Goal: Task Accomplishment & Management: Complete application form

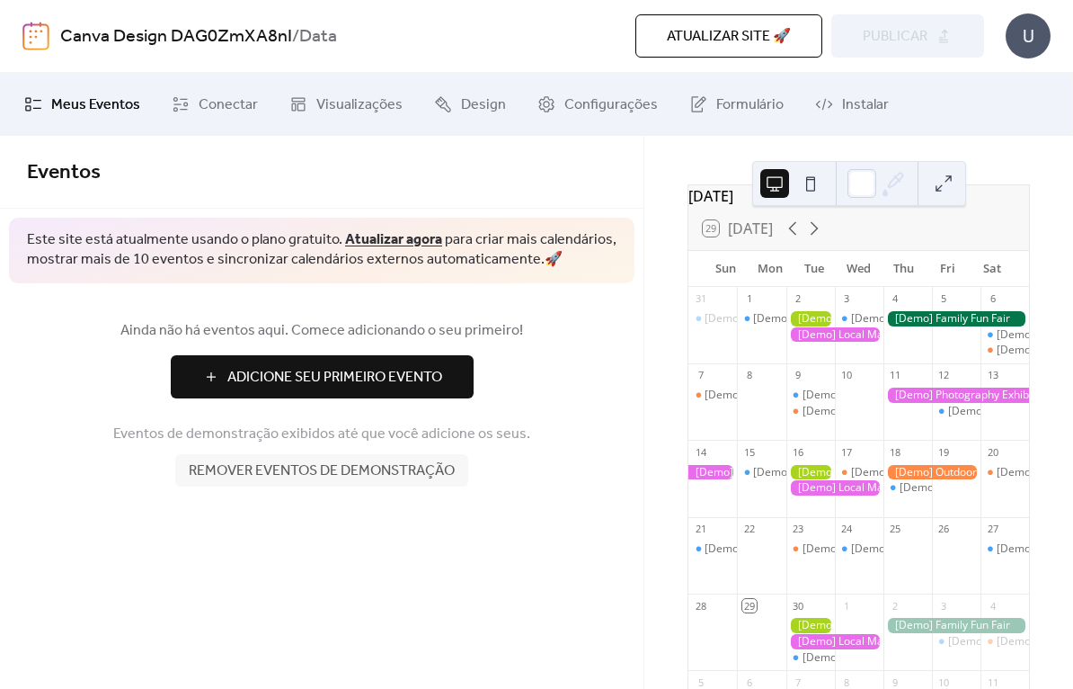
scroll to position [58, 0]
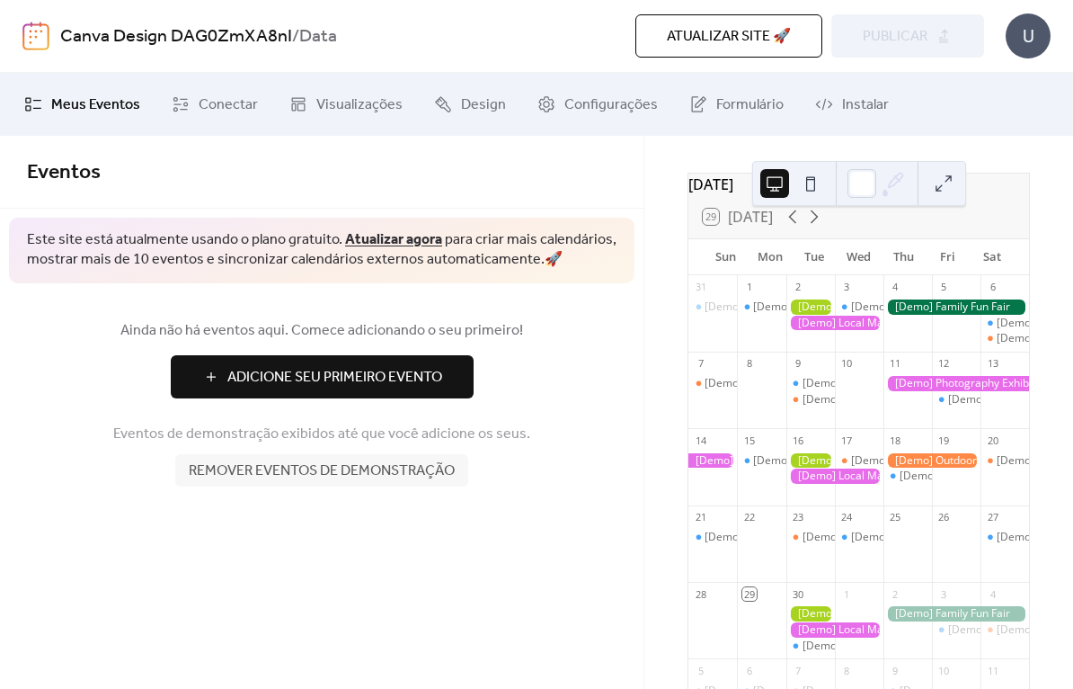
click at [956, 391] on div at bounding box center [957, 383] width 146 height 15
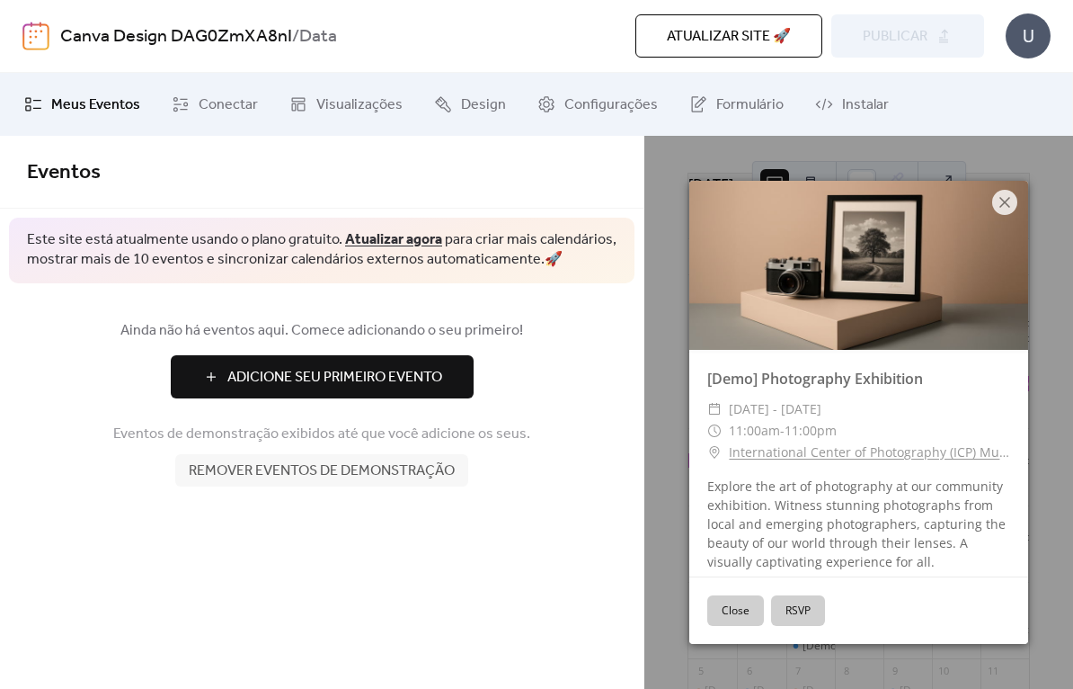
click at [1002, 211] on icon at bounding box center [1005, 202] width 22 height 22
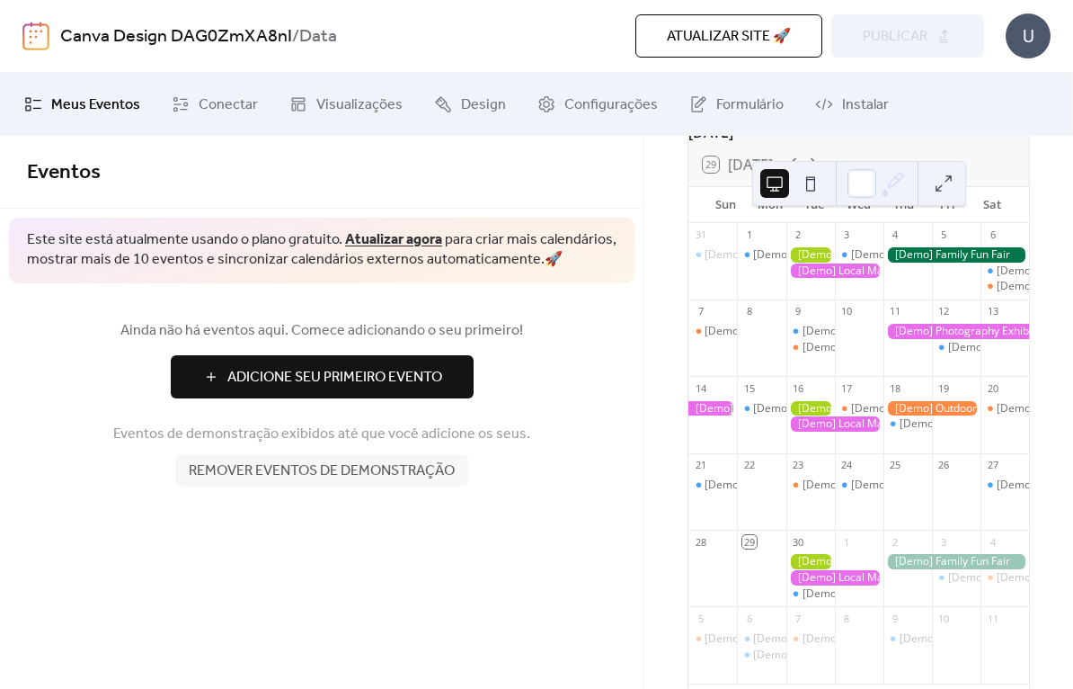
scroll to position [111, 0]
click at [939, 194] on button at bounding box center [944, 183] width 29 height 29
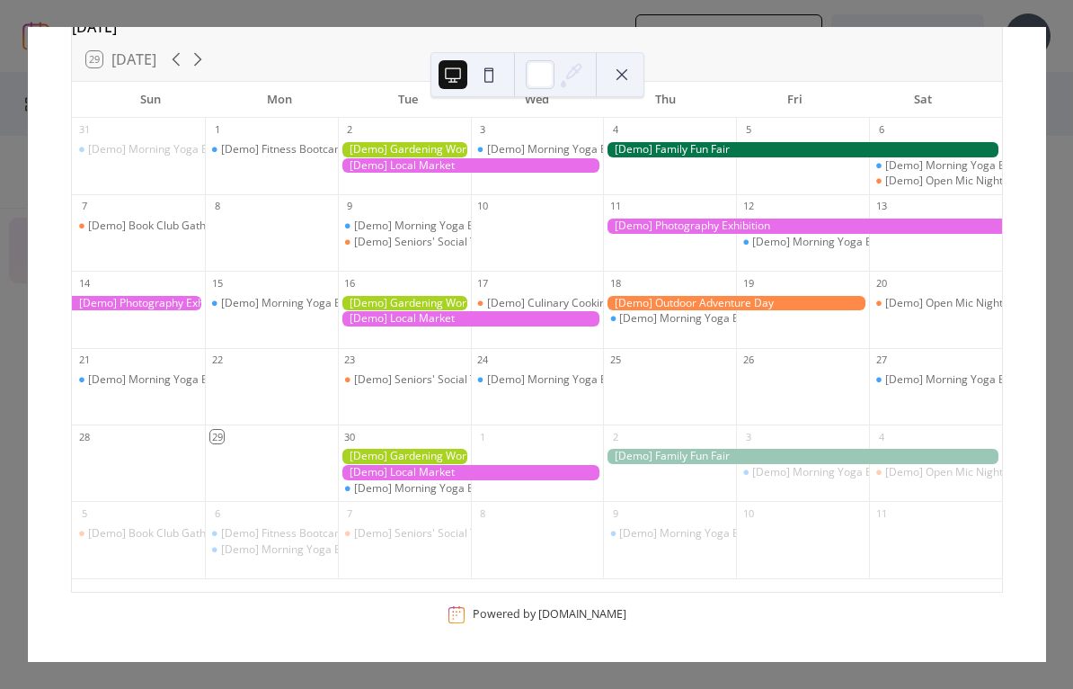
scroll to position [106, 0]
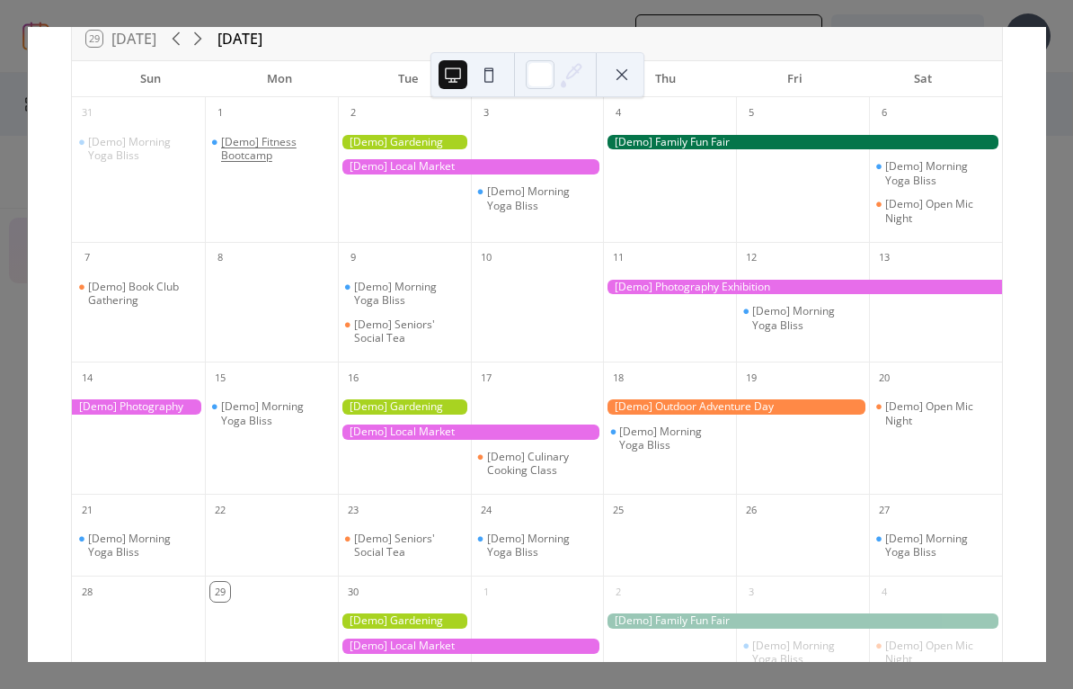
click at [290, 145] on div "[Demo] Fitness Bootcamp" at bounding box center [276, 149] width 110 height 28
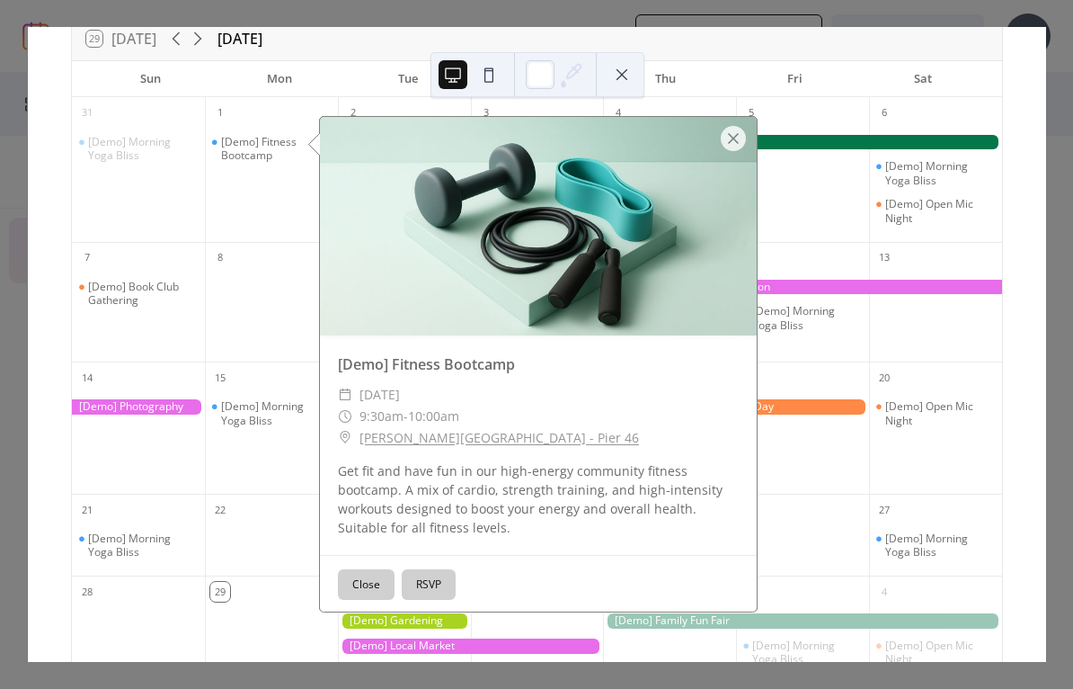
click at [380, 583] on button "Close" at bounding box center [366, 584] width 57 height 31
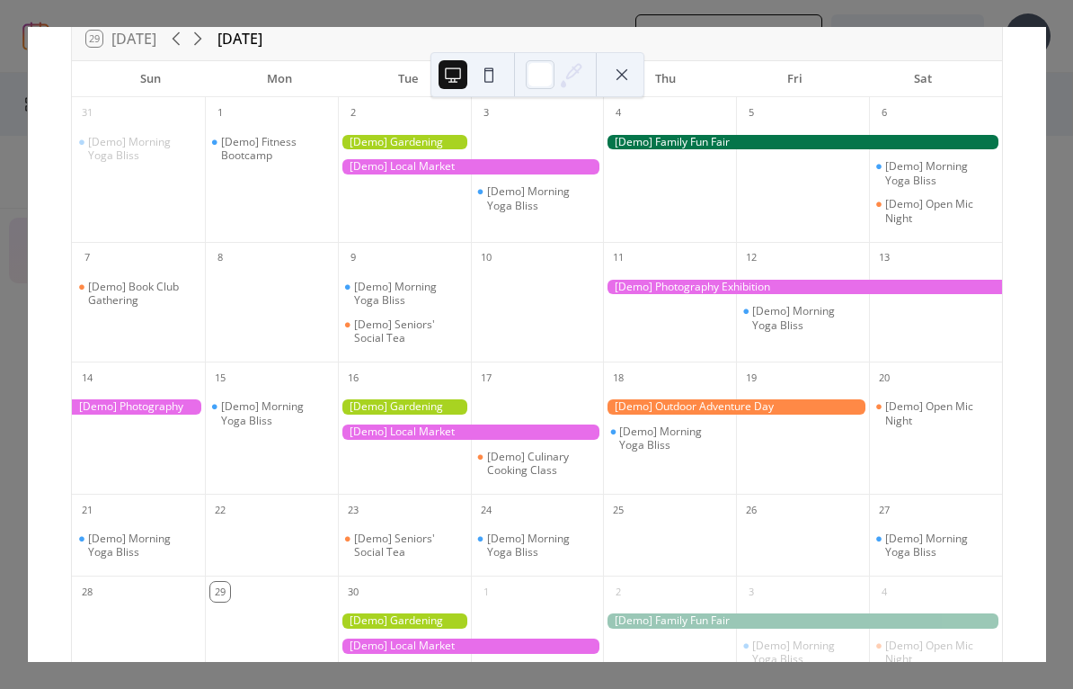
click at [267, 159] on div "[Demo] Fitness Bootcamp" at bounding box center [276, 149] width 110 height 28
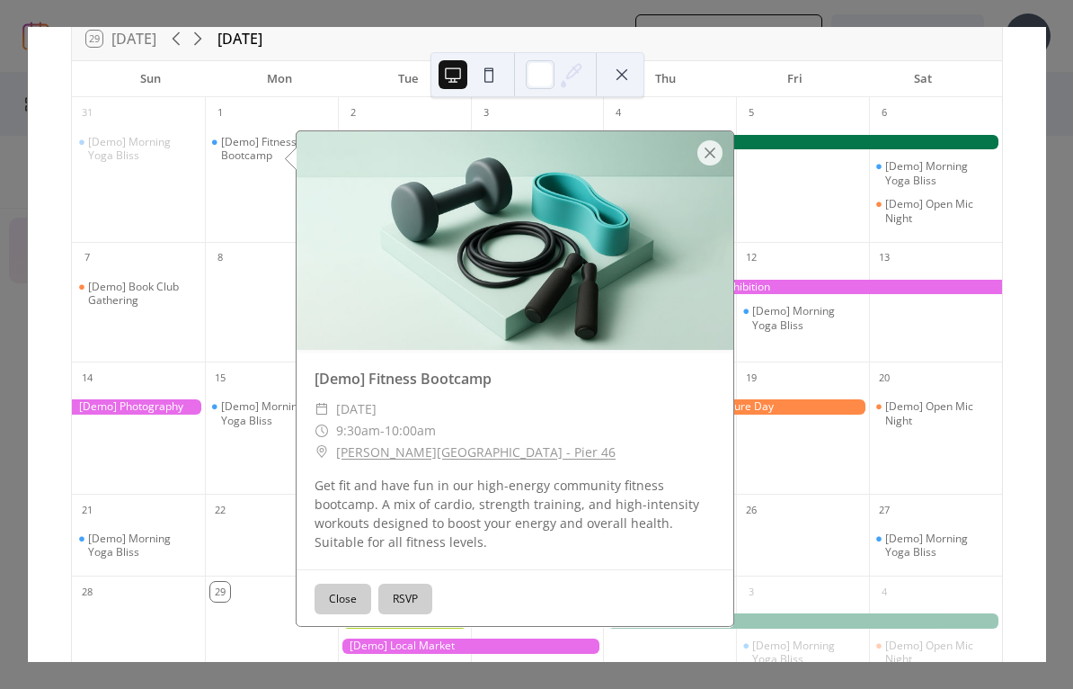
click at [407, 611] on button "RSVP" at bounding box center [405, 598] width 54 height 31
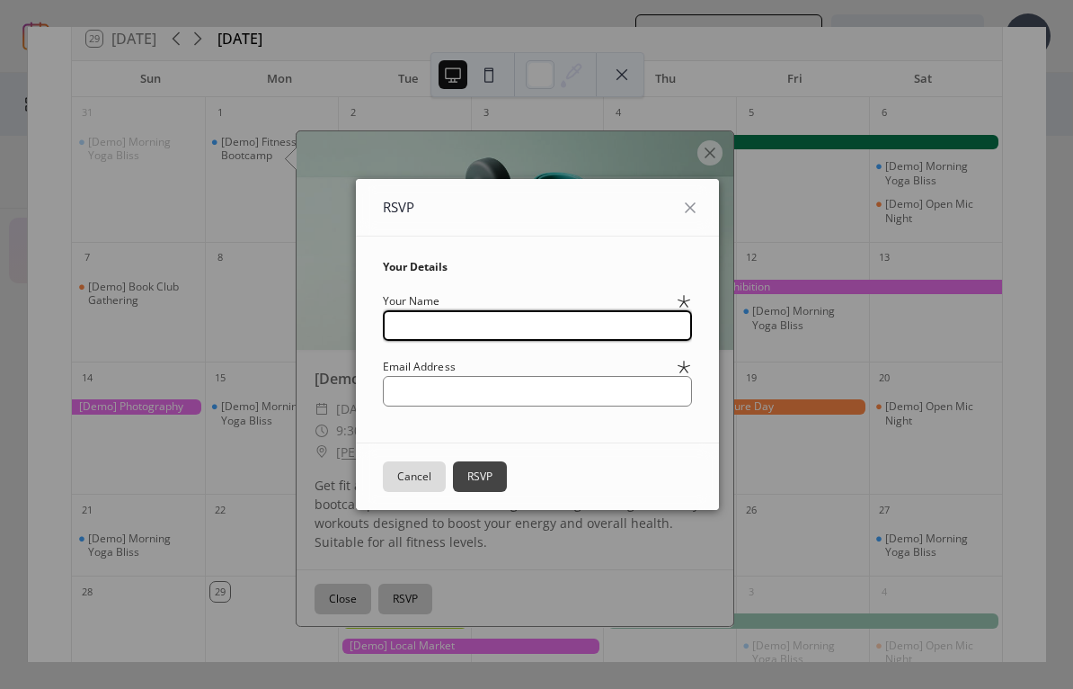
click at [714, 164] on div "RSVP Your Details Your Name Email Address Cancel RSVP" at bounding box center [537, 344] width 1019 height 635
click at [711, 156] on div "RSVP Your Details Your Name Email Address Cancel RSVP" at bounding box center [537, 344] width 1019 height 635
click at [723, 155] on div "RSVP Your Details Your Name Email Address Cancel RSVP" at bounding box center [537, 344] width 1019 height 635
click at [715, 161] on div "RSVP Your Details Your Name Email Address Cancel RSVP" at bounding box center [537, 344] width 1019 height 635
click at [715, 156] on div "RSVP Your Details Your Name Email Address Cancel RSVP" at bounding box center [537, 344] width 1019 height 635
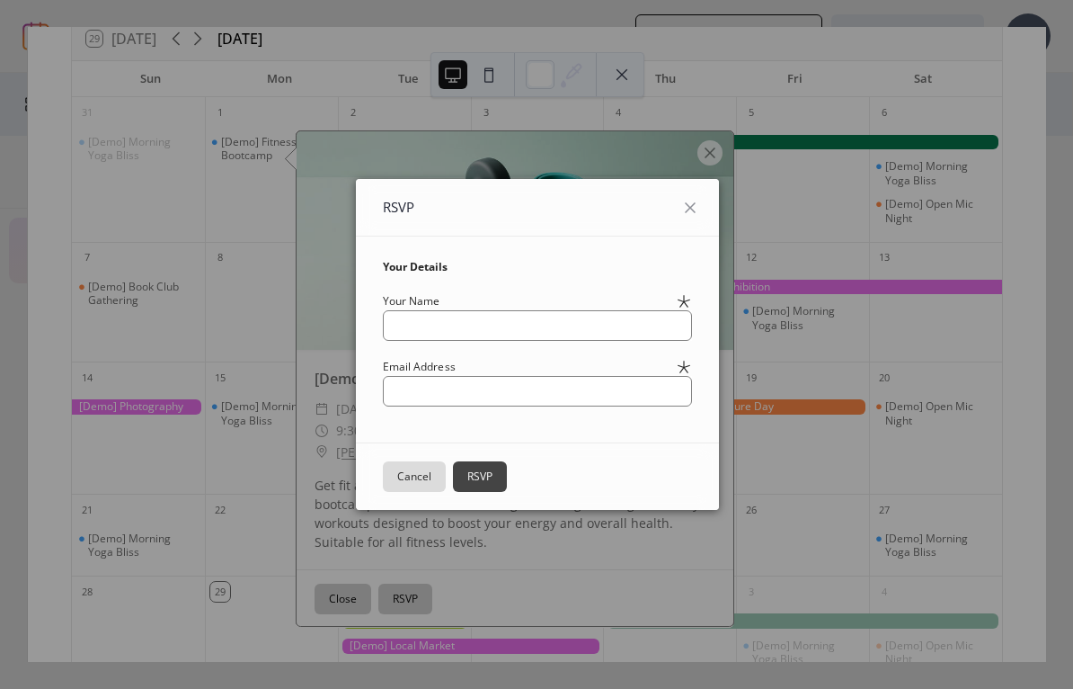
click at [423, 477] on button "Cancel" at bounding box center [414, 476] width 63 height 31
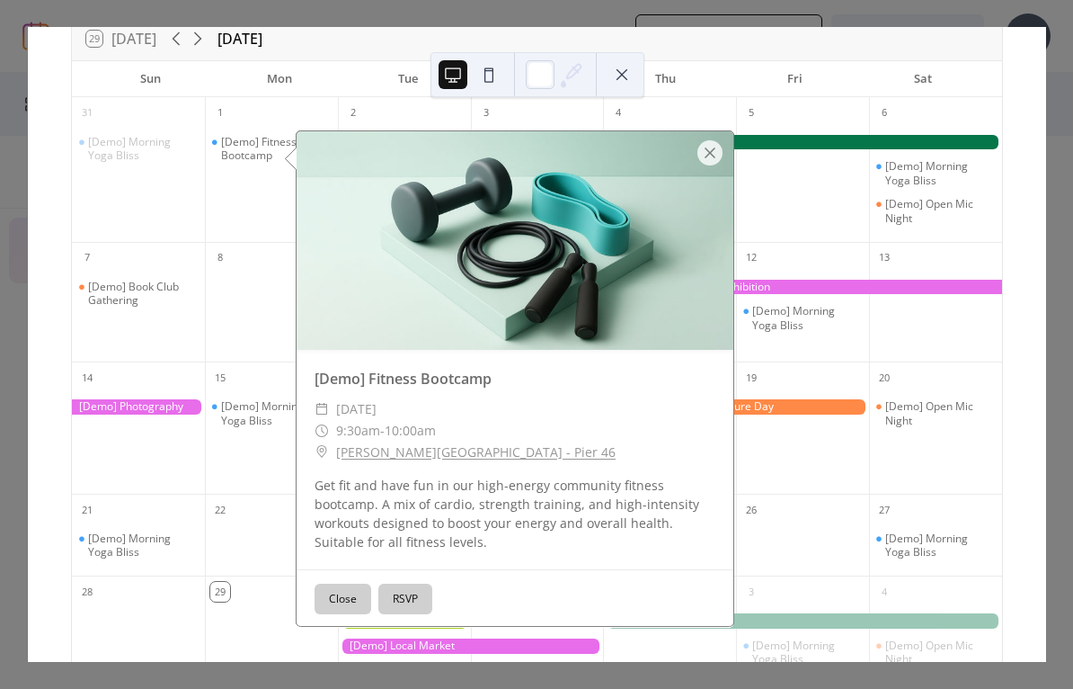
click at [705, 165] on div at bounding box center [710, 152] width 25 height 25
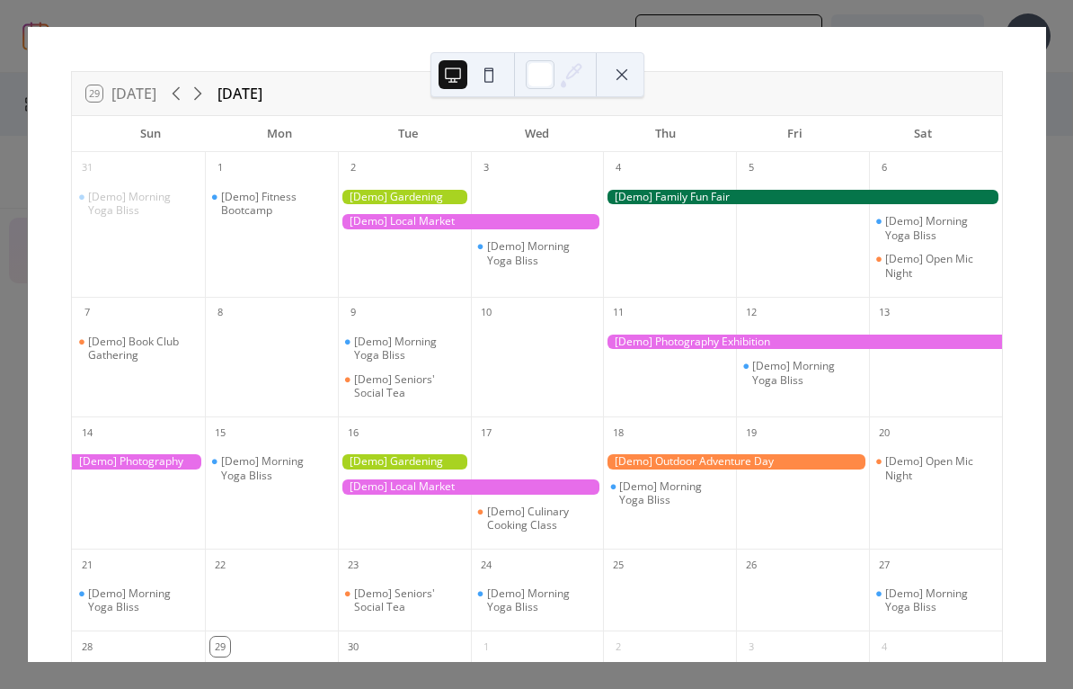
scroll to position [49, 0]
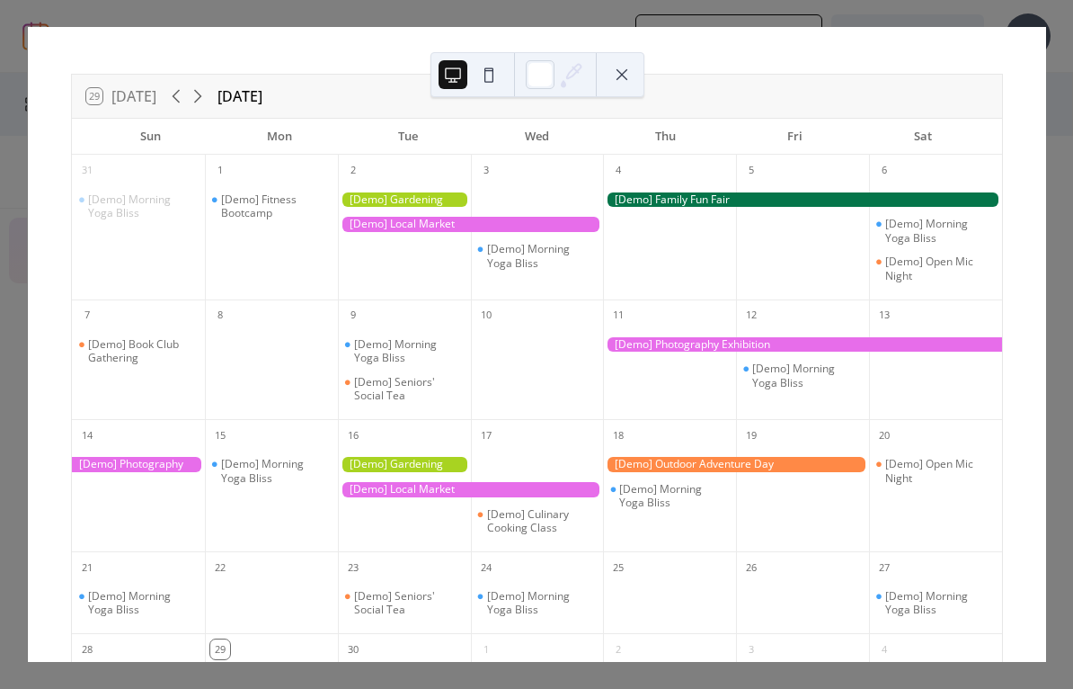
click at [496, 79] on button at bounding box center [489, 74] width 29 height 29
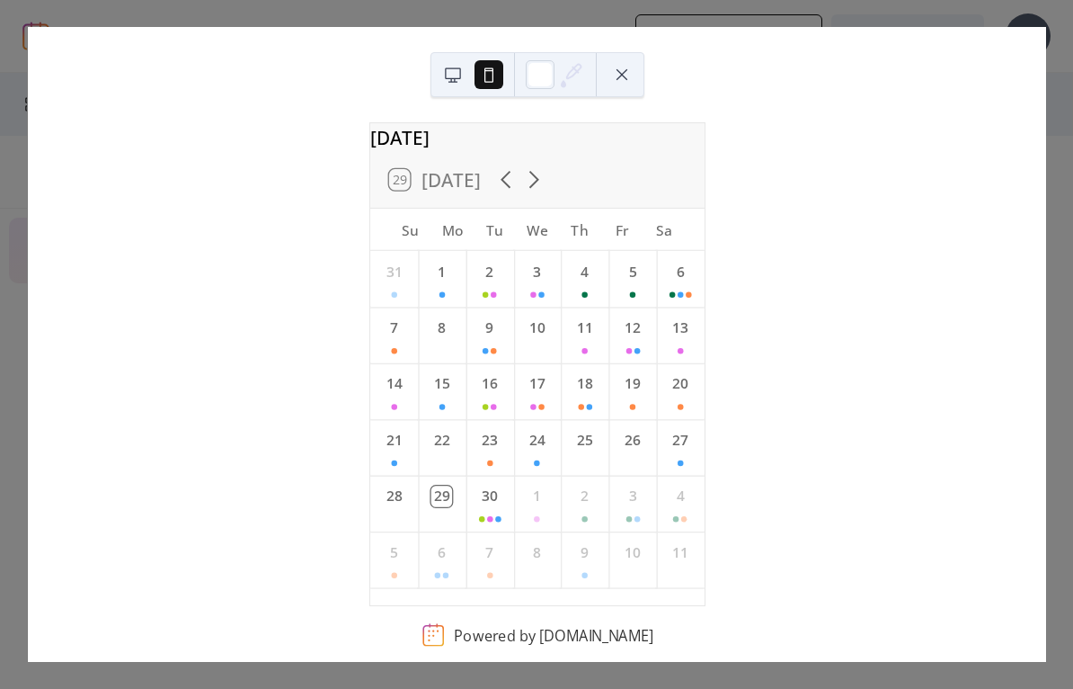
scroll to position [11, 0]
click at [572, 83] on icon at bounding box center [571, 74] width 27 height 27
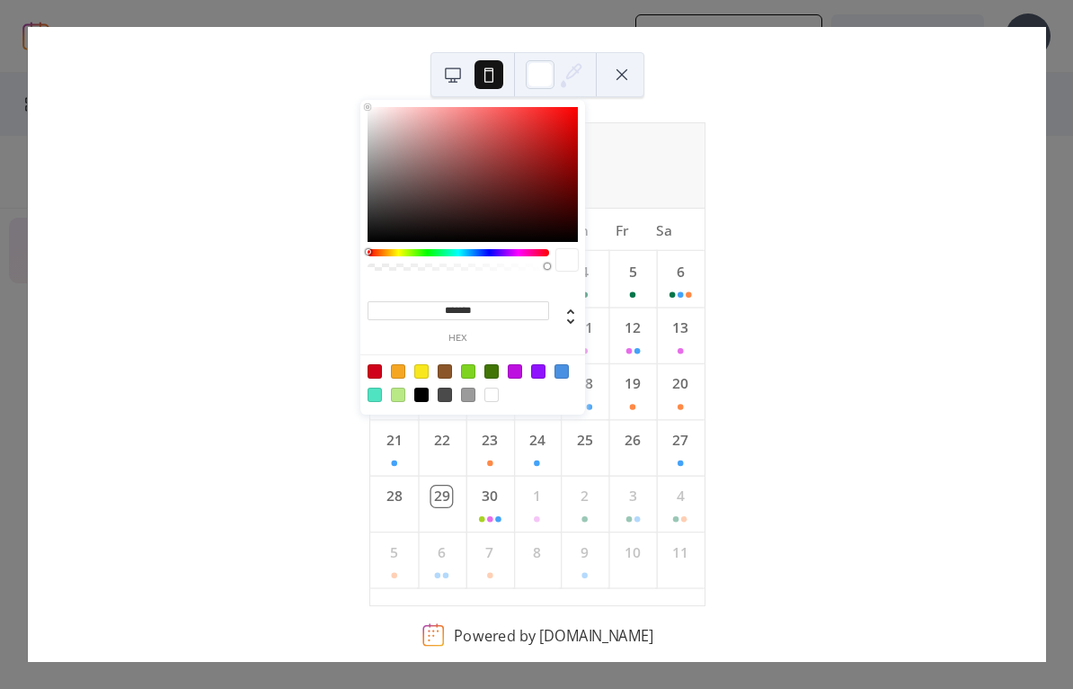
click at [742, 358] on div "September 2025 29 Today Su Mo Tu We Th Fr Sa 31 1 2 3 4 5 6 7 8 9 10 11 12 13 1…" at bounding box center [537, 344] width 1019 height 635
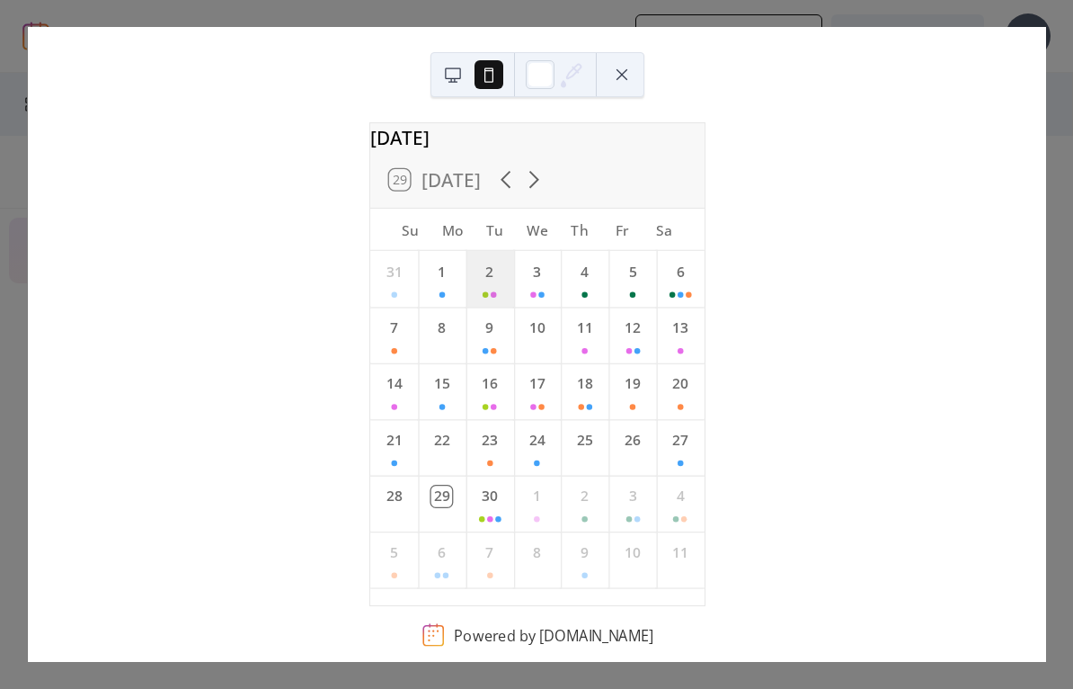
click at [502, 303] on div "2" at bounding box center [490, 279] width 48 height 56
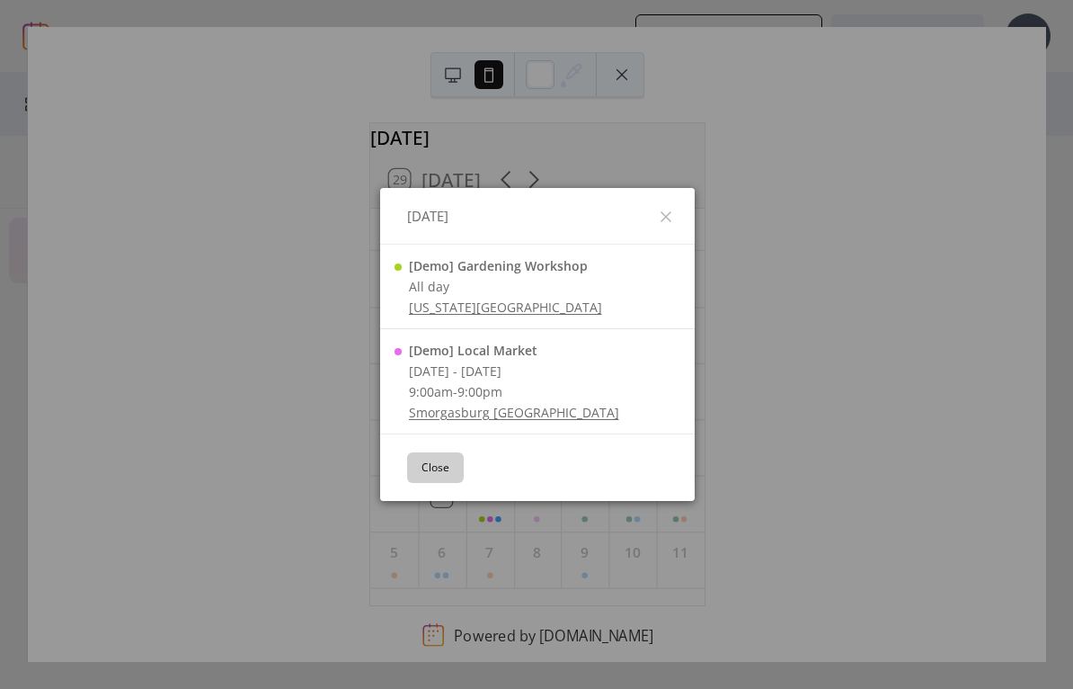
click at [674, 223] on icon at bounding box center [666, 217] width 22 height 22
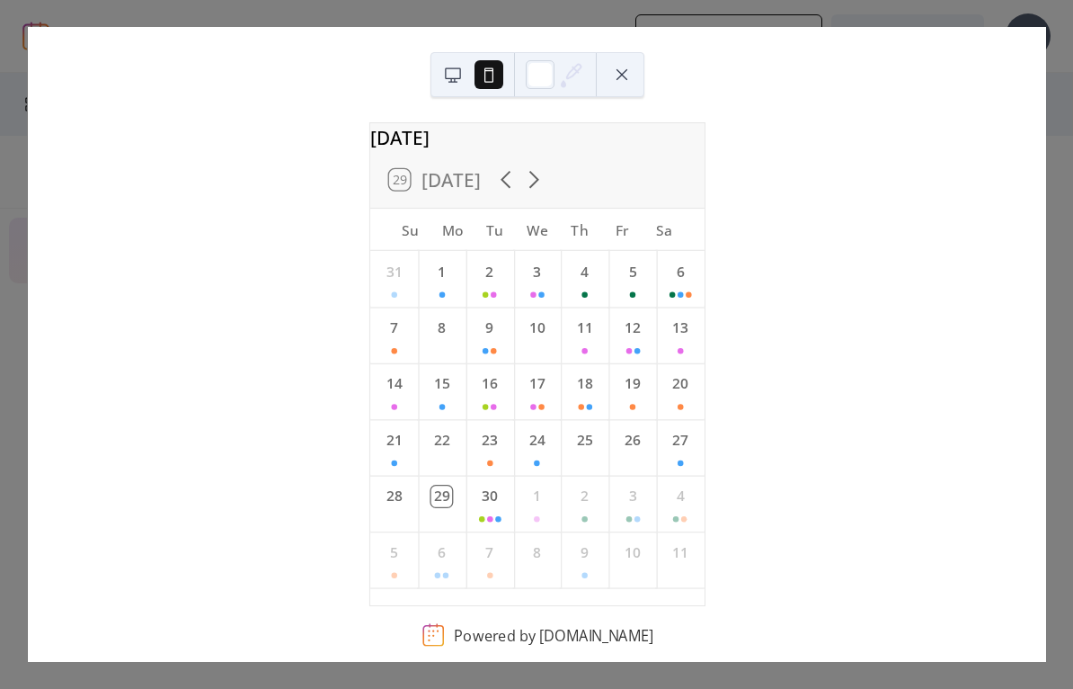
click at [1046, 98] on div "September 2025 29 Today Su Mo Tu We Th Fr Sa 31 1 2 3 4 5 6 7 8 9 10 11 12 13 1…" at bounding box center [536, 344] width 1019 height 635
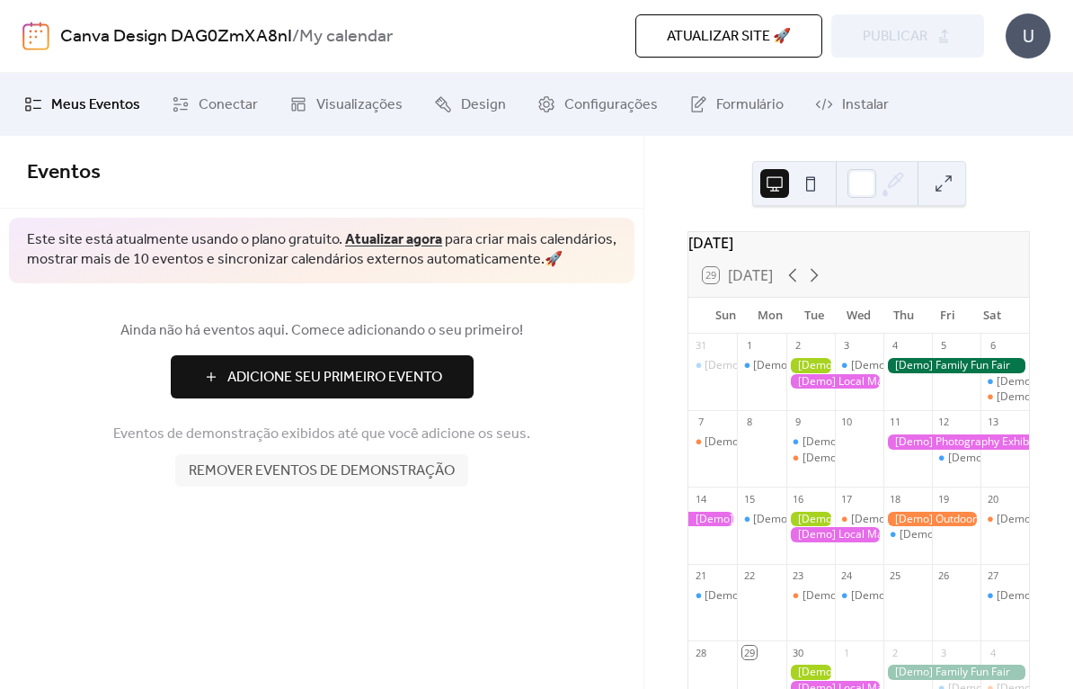
click at [416, 477] on span "Remover eventos de demonstração" at bounding box center [322, 471] width 266 height 22
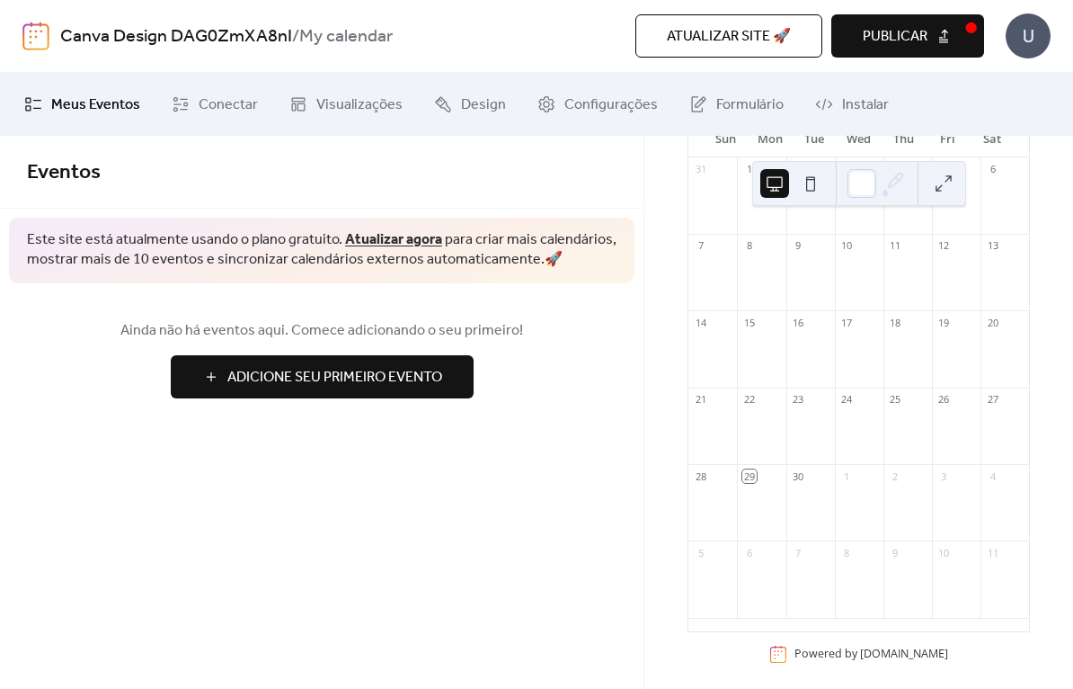
scroll to position [182, 0]
click at [813, 512] on div at bounding box center [811, 506] width 49 height 46
click at [806, 477] on div "30" at bounding box center [798, 470] width 13 height 13
click at [918, 54] on button "Publicar" at bounding box center [908, 35] width 153 height 43
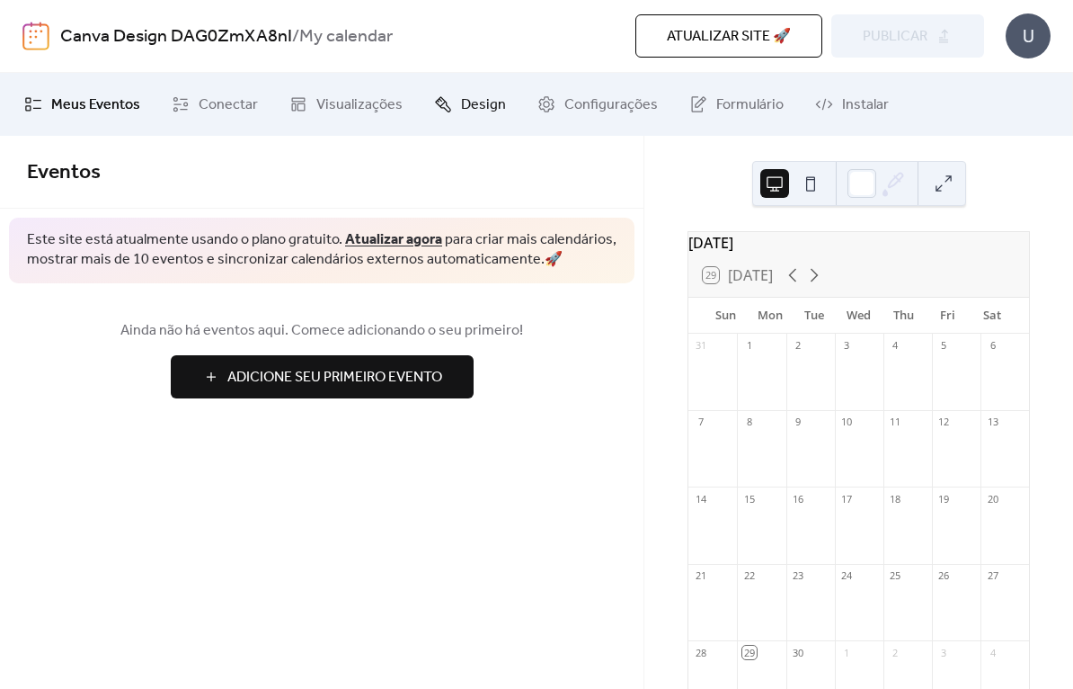
click at [476, 116] on span "Design" at bounding box center [483, 105] width 45 height 22
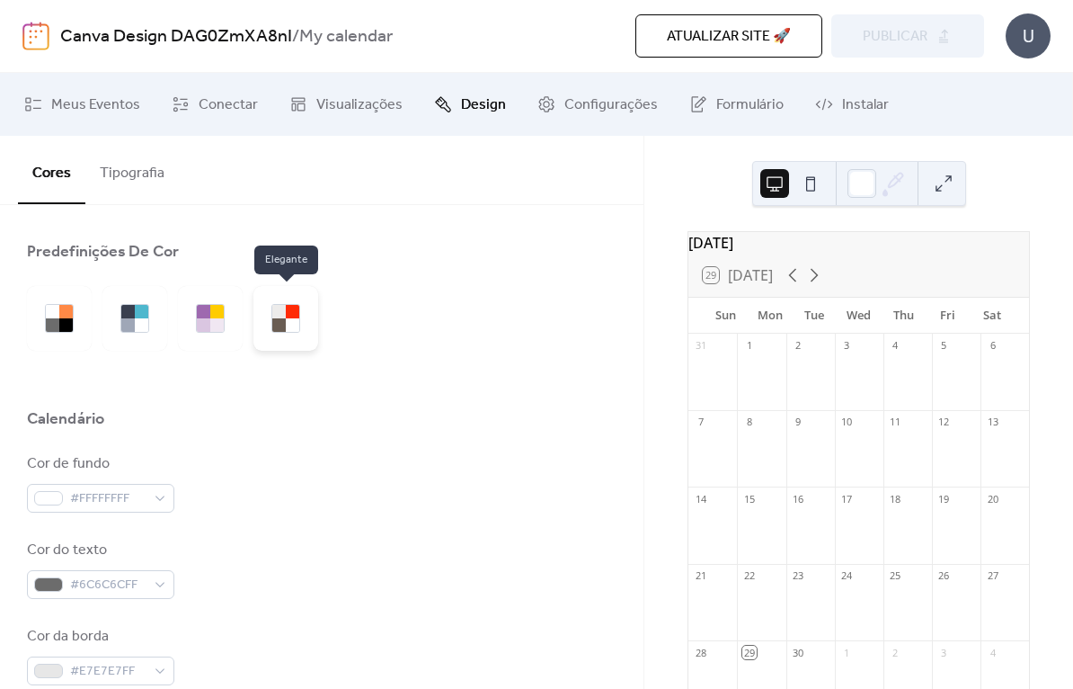
click at [301, 320] on div at bounding box center [286, 318] width 65 height 65
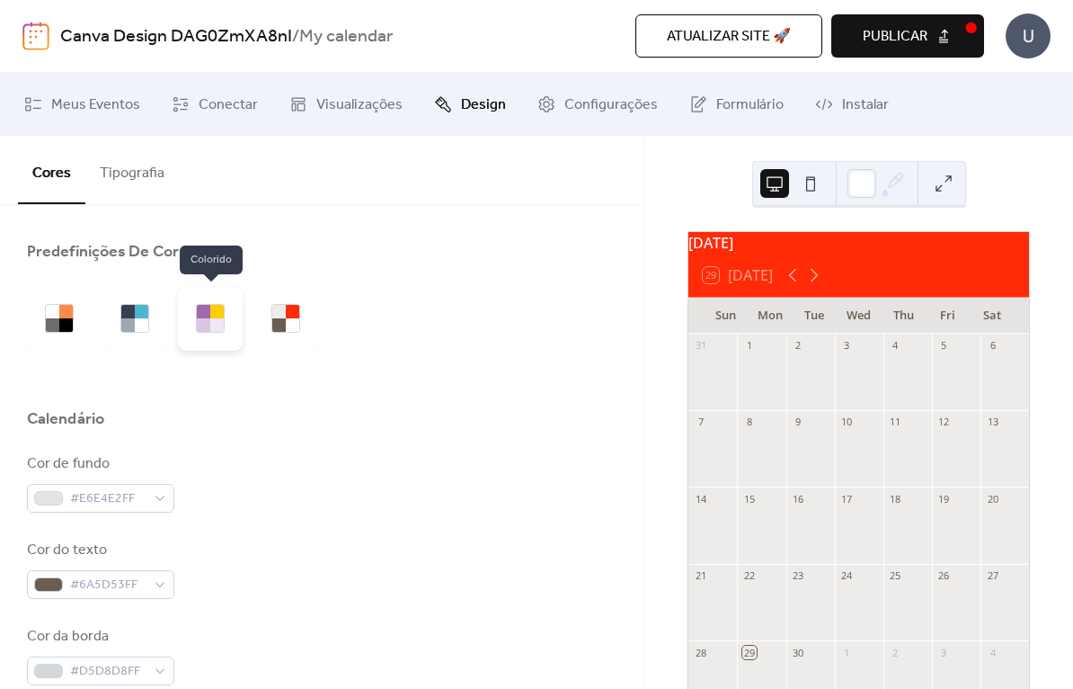
click at [212, 321] on div at bounding box center [216, 324] width 13 height 13
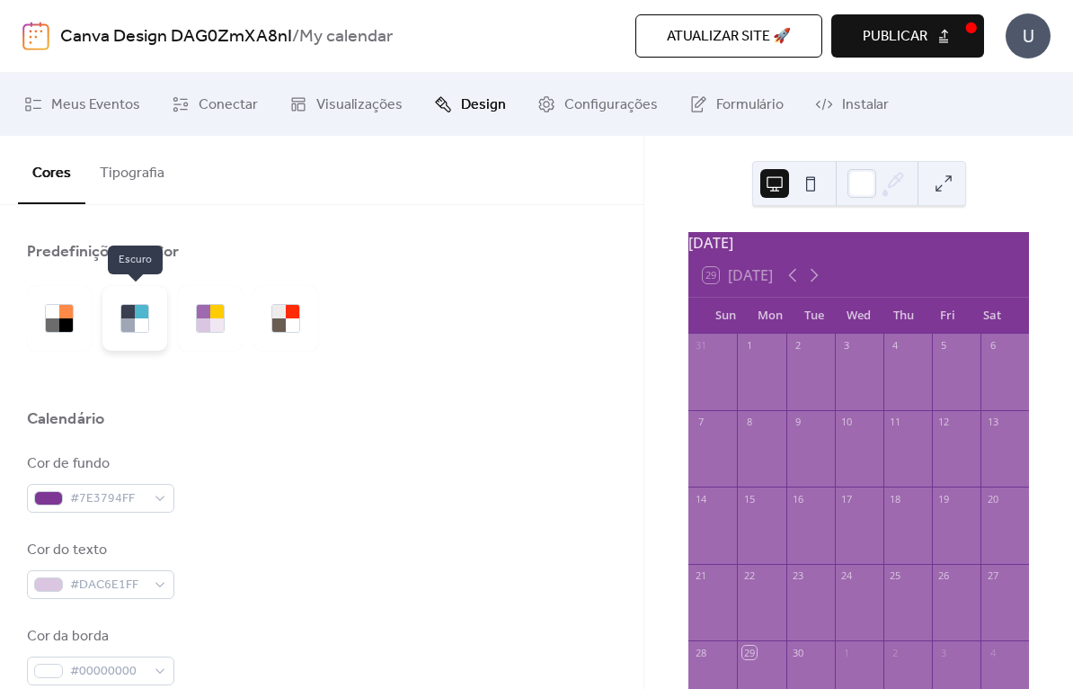
click at [140, 313] on div at bounding box center [141, 311] width 13 height 13
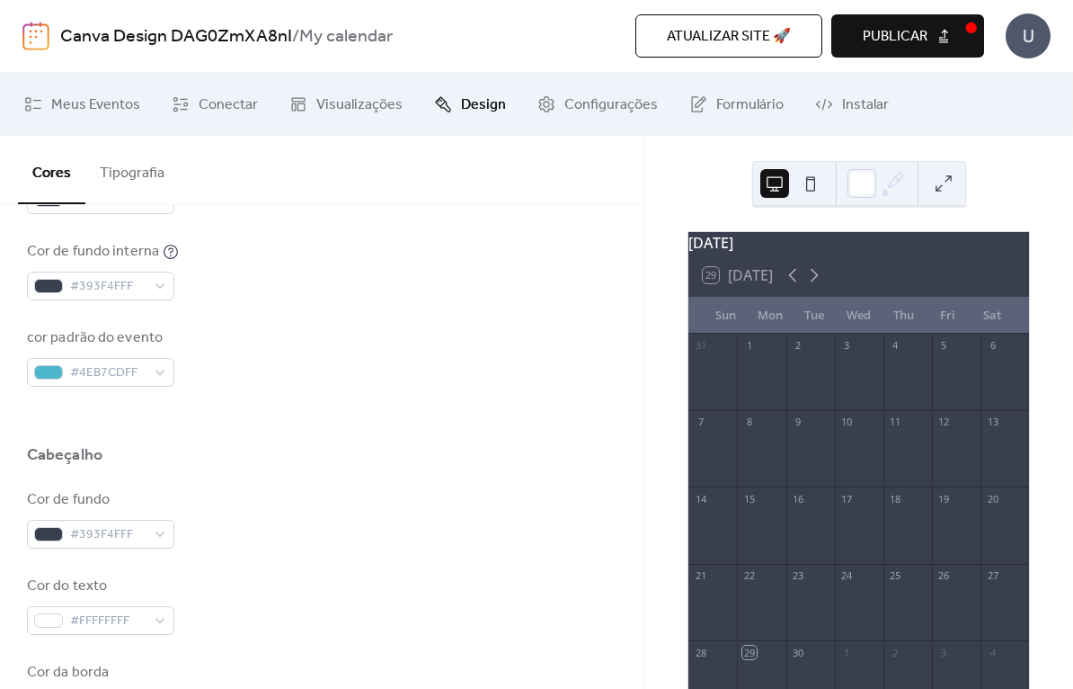
scroll to position [568, 0]
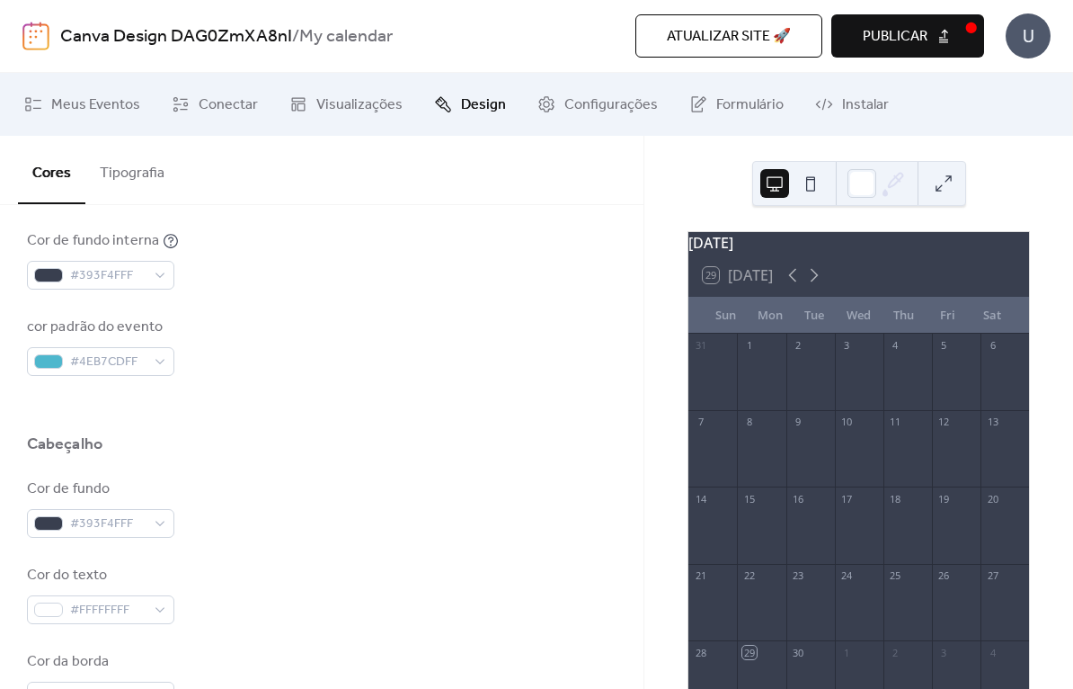
click at [761, 31] on span "Atualizar site 🚀" at bounding box center [729, 37] width 124 height 22
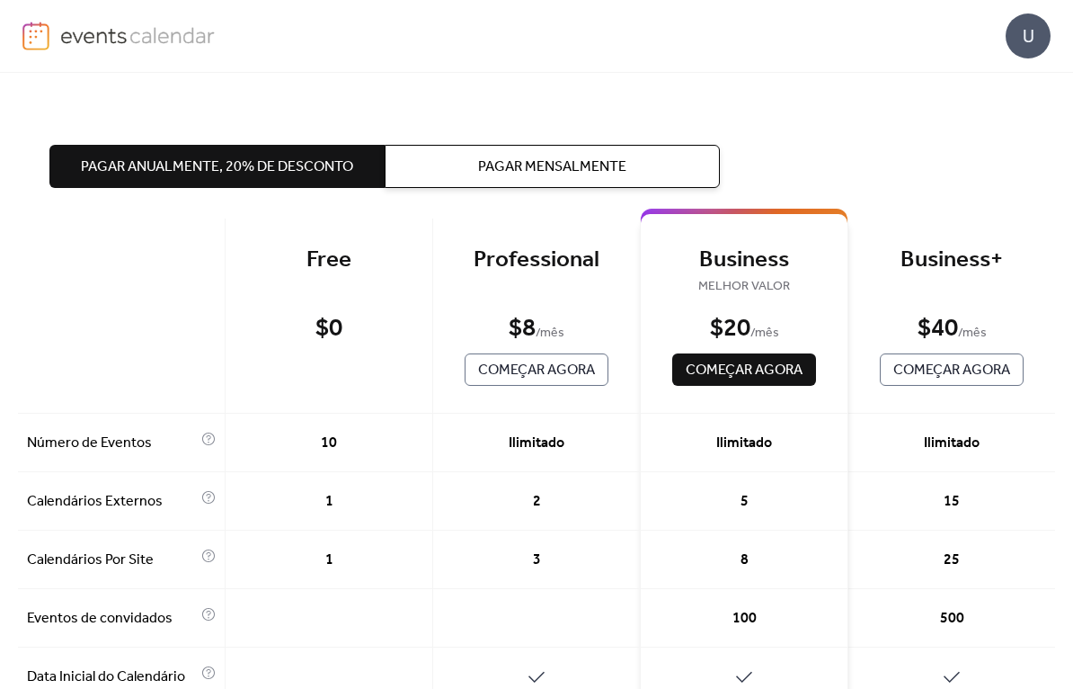
scroll to position [42, 0]
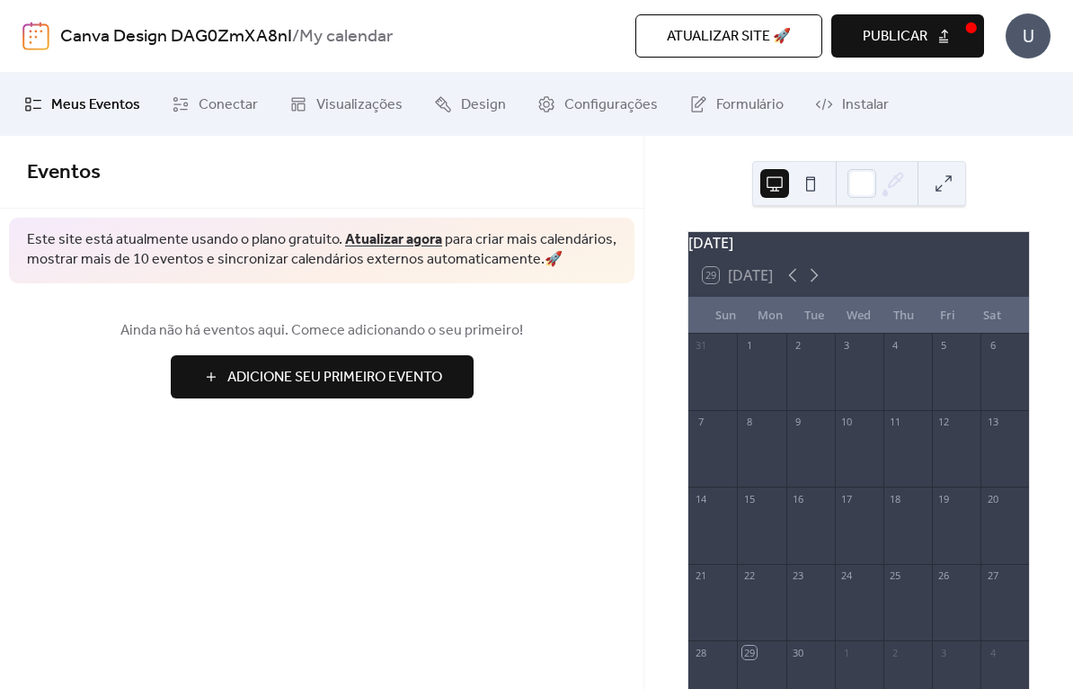
click at [907, 56] on button "Publicar" at bounding box center [908, 35] width 153 height 43
click at [761, 26] on span "Atualizar site 🚀" at bounding box center [729, 37] width 124 height 22
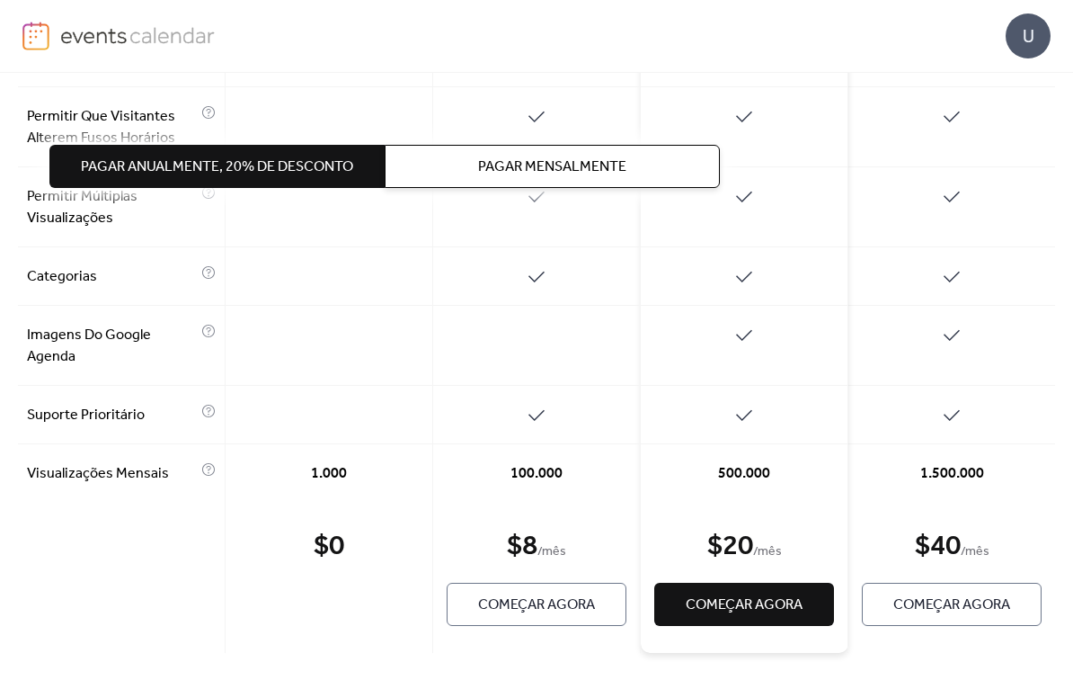
scroll to position [1037, 0]
click at [315, 536] on div "$ 0" at bounding box center [329, 548] width 31 height 36
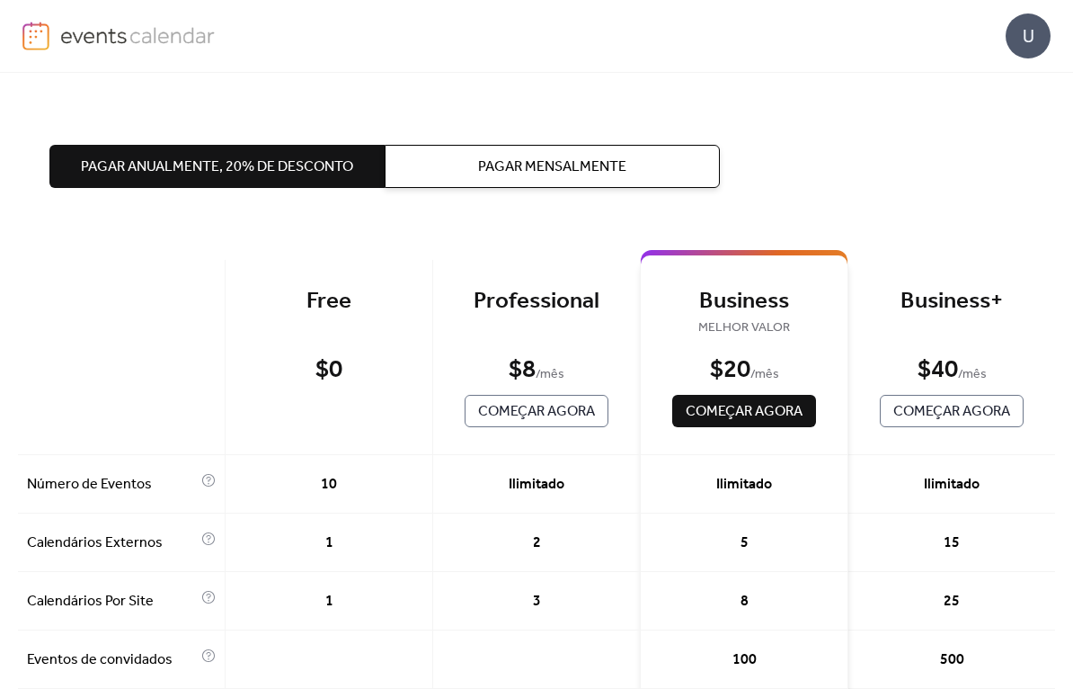
scroll to position [0, 0]
click at [1029, 35] on div "U" at bounding box center [1028, 35] width 45 height 45
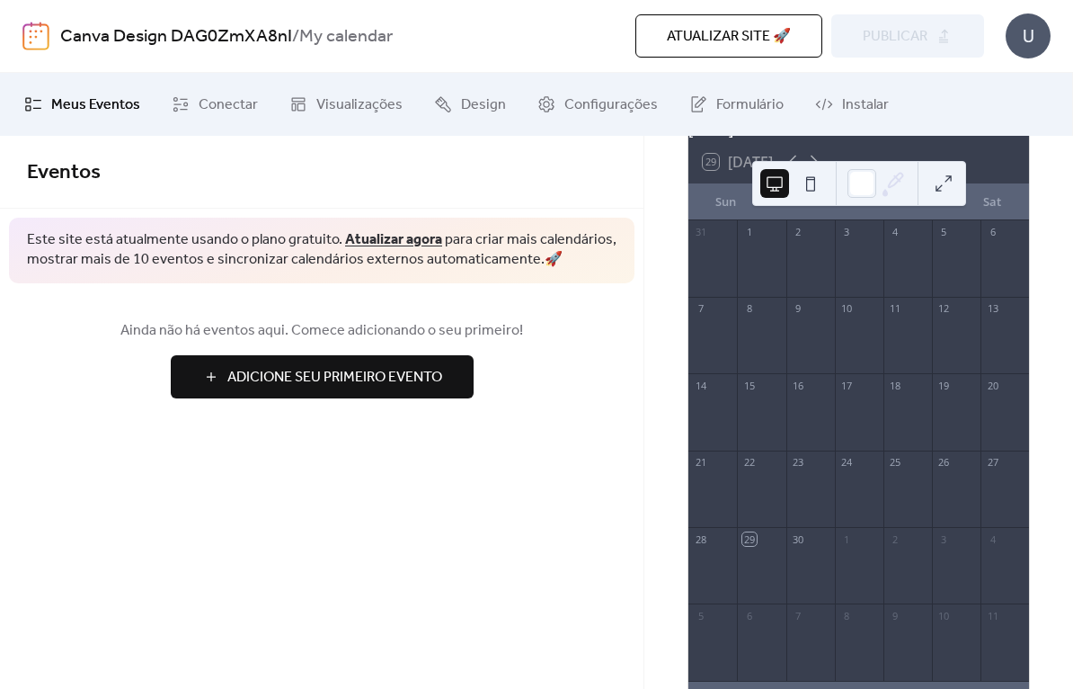
scroll to position [133, 0]
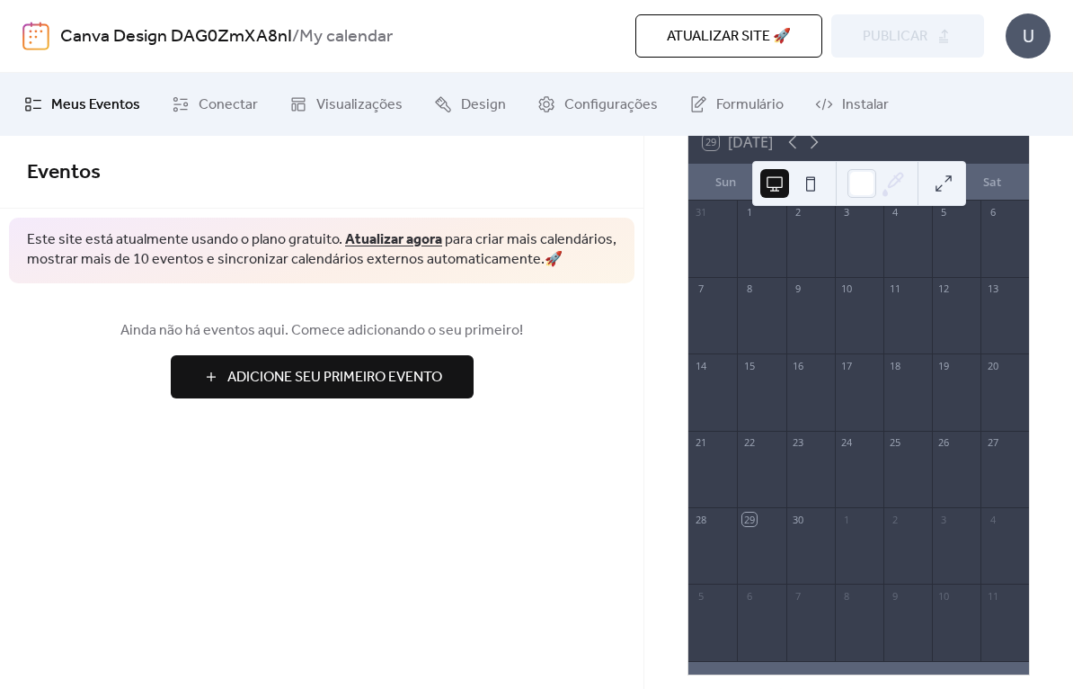
click at [823, 265] on div at bounding box center [811, 248] width 49 height 46
click at [901, 271] on div at bounding box center [908, 248] width 49 height 46
click at [441, 367] on span "Adicione Seu Primeiro Evento" at bounding box center [334, 378] width 215 height 22
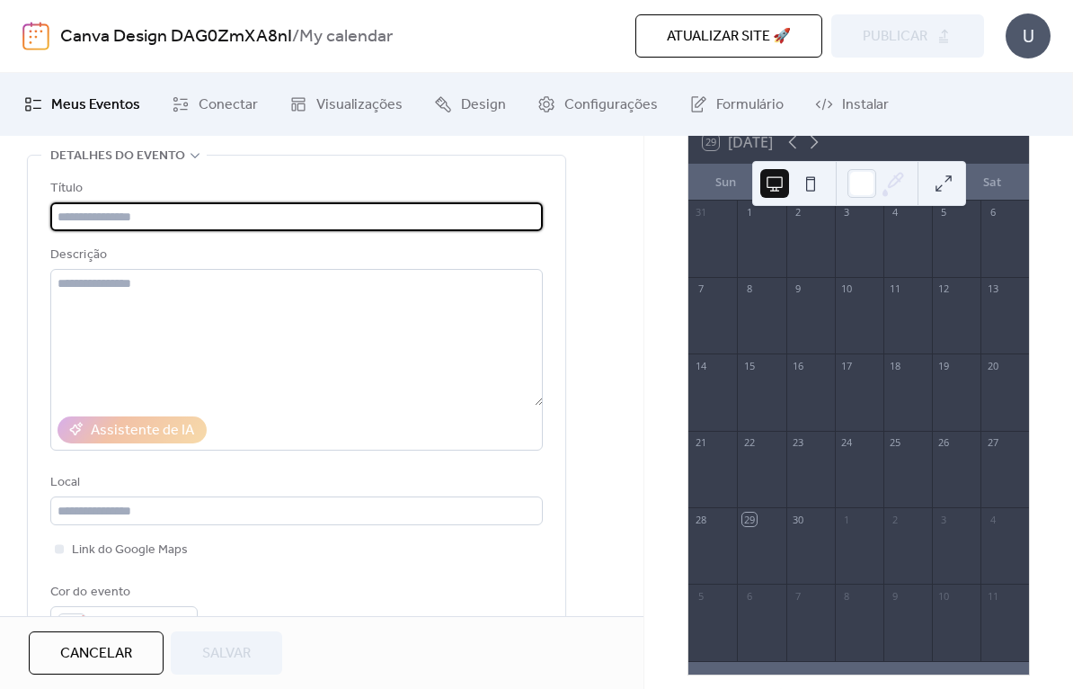
scroll to position [77, 0]
